Goal: Information Seeking & Learning: Learn about a topic

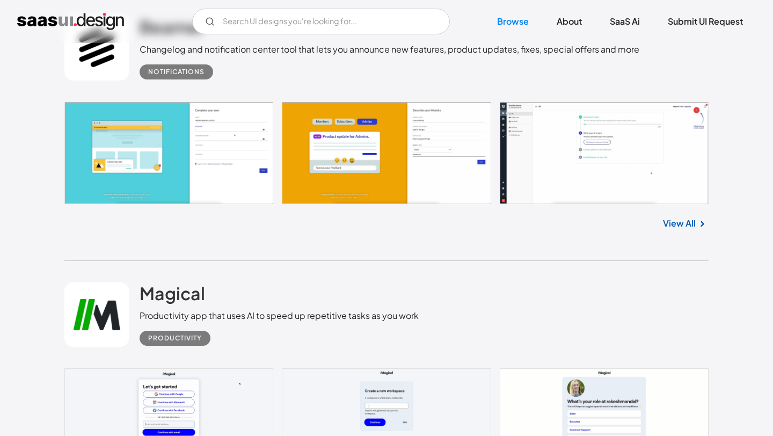
scroll to position [1169, 0]
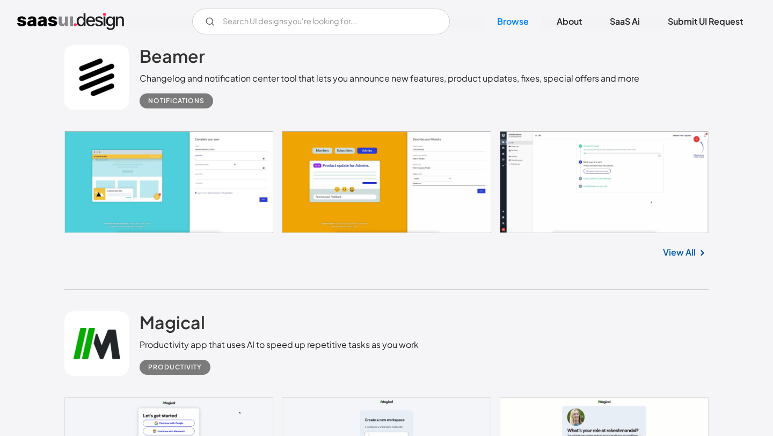
click at [672, 253] on link "View All" at bounding box center [679, 252] width 33 height 13
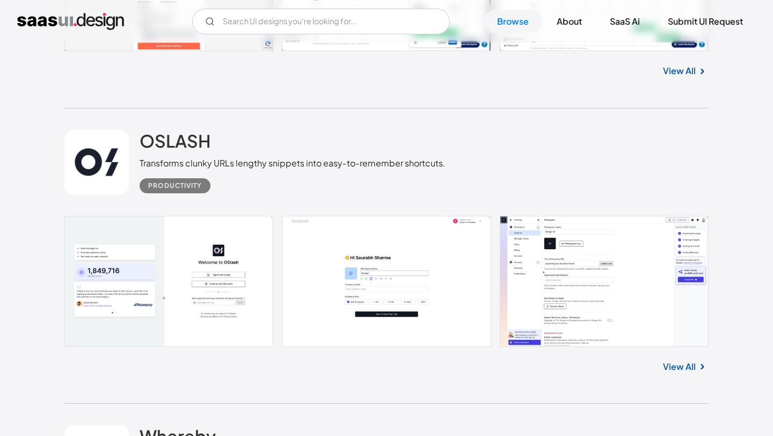
scroll to position [1989, 0]
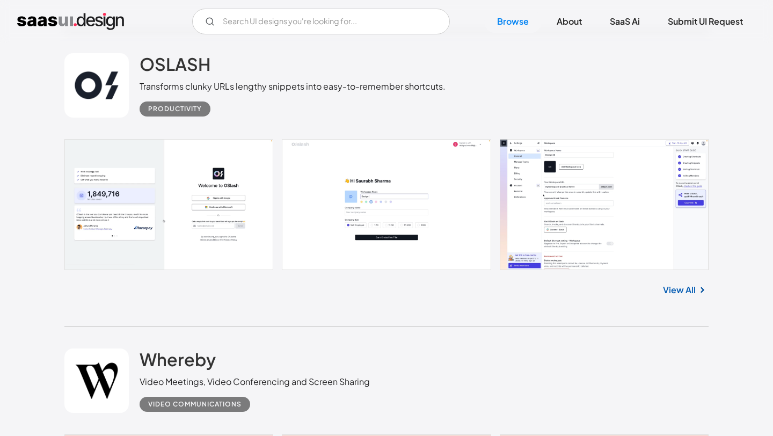
click at [667, 289] on link "View All" at bounding box center [679, 289] width 33 height 13
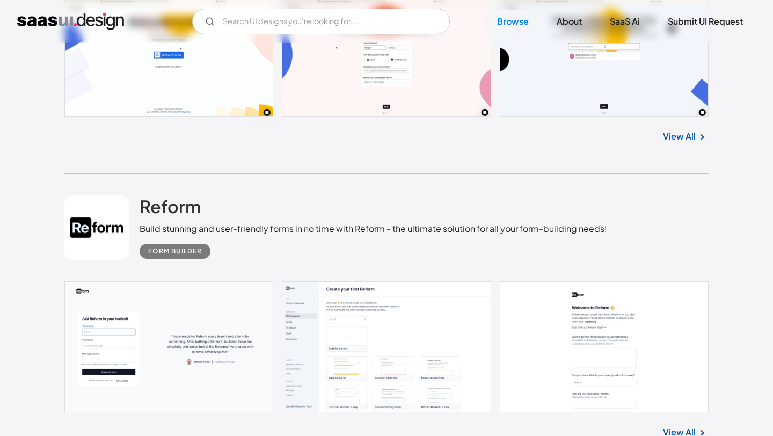
scroll to position [3500, 0]
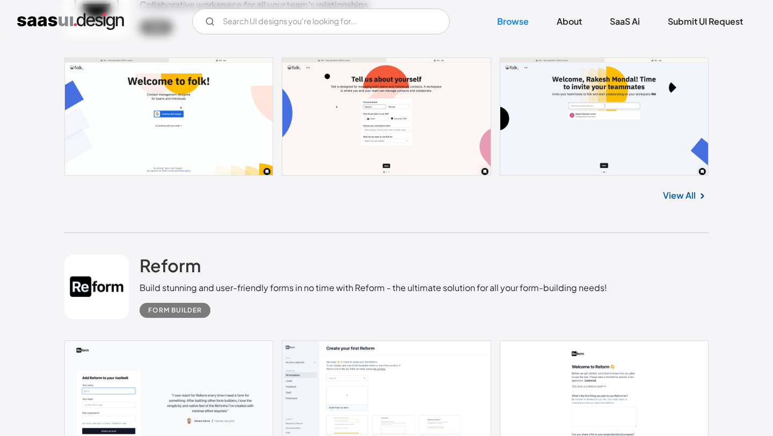
click at [673, 199] on link "View All" at bounding box center [679, 195] width 33 height 13
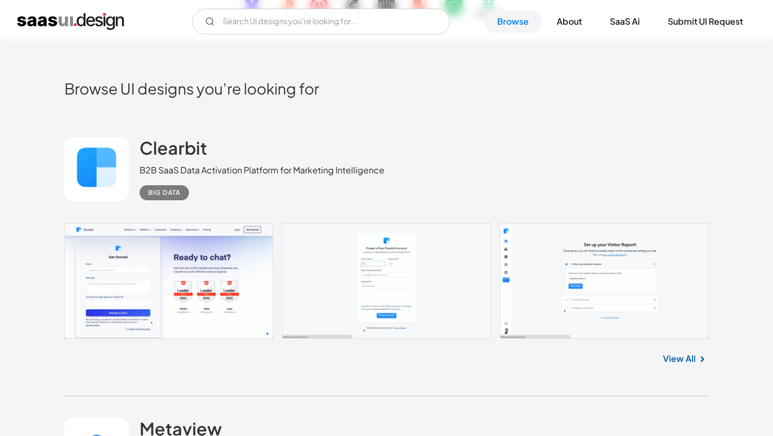
scroll to position [0, 0]
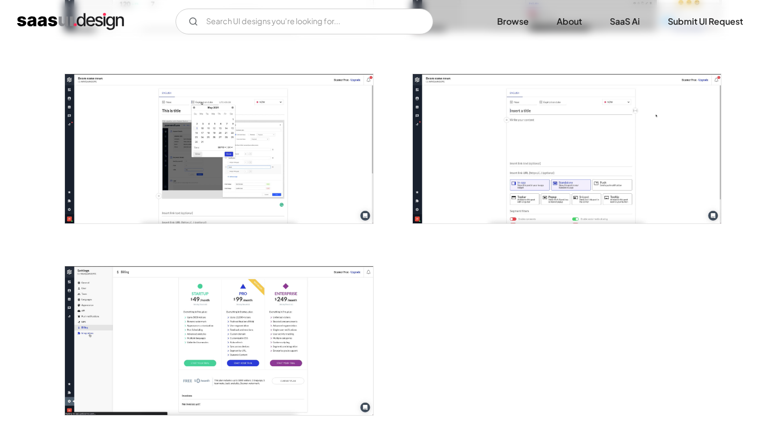
scroll to position [1503, 0]
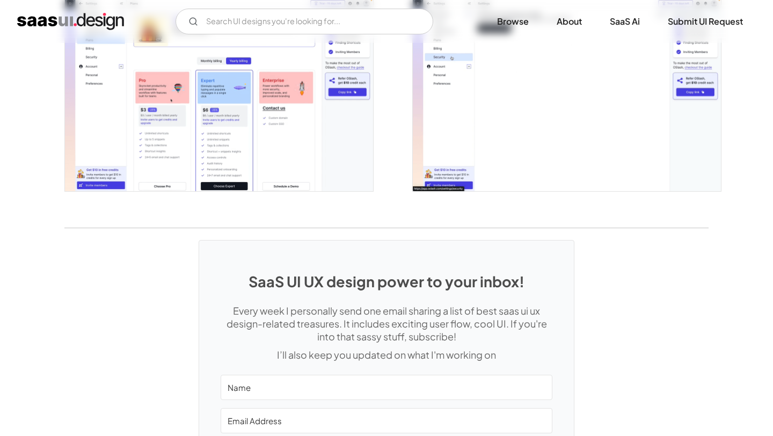
scroll to position [2369, 0]
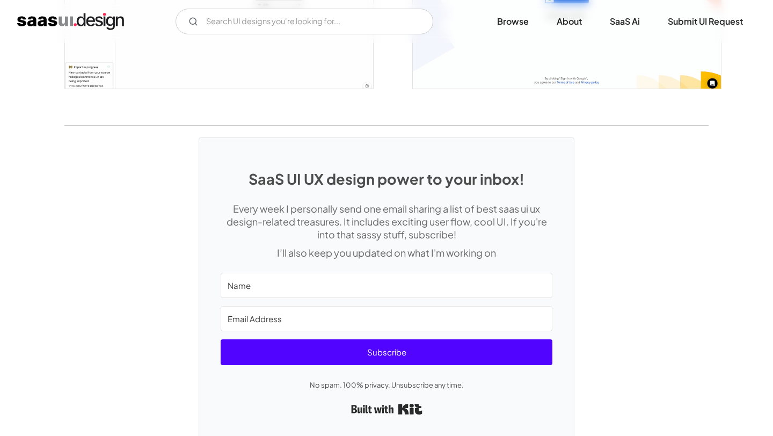
scroll to position [1889, 0]
